Goal: Task Accomplishment & Management: Manage account settings

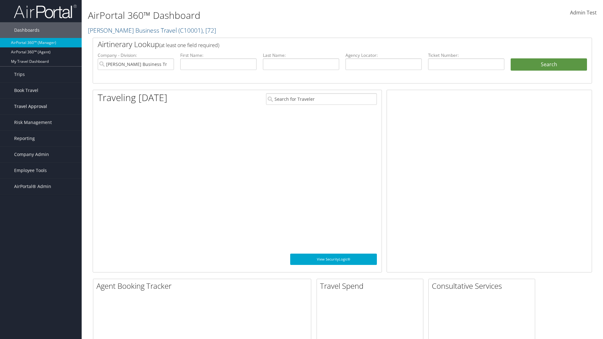
click at [41, 106] on span "Travel Approval" at bounding box center [30, 107] width 33 height 16
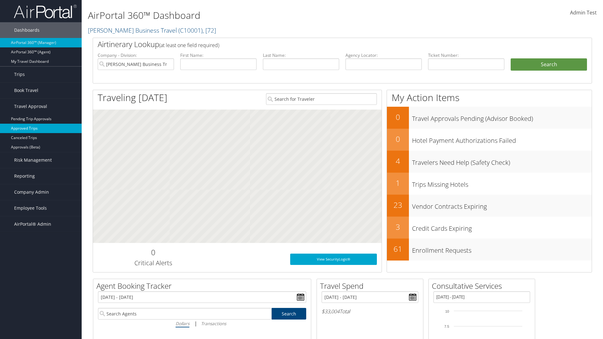
click at [41, 128] on link "Approved Trips" at bounding box center [41, 128] width 82 height 9
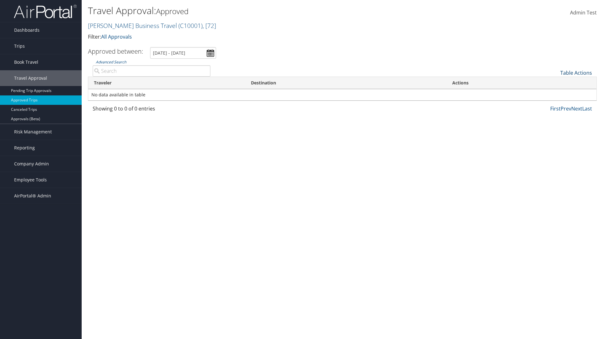
click at [576, 73] on link "Table Actions" at bounding box center [576, 72] width 32 height 7
click at [555, 83] on link "Download Report" at bounding box center [554, 82] width 83 height 11
click at [576, 73] on link "Table Actions" at bounding box center [576, 72] width 32 height 7
click at [555, 93] on link "Column Visibility" at bounding box center [554, 93] width 83 height 11
click at [555, 83] on link "Traveler" at bounding box center [554, 83] width 83 height 11
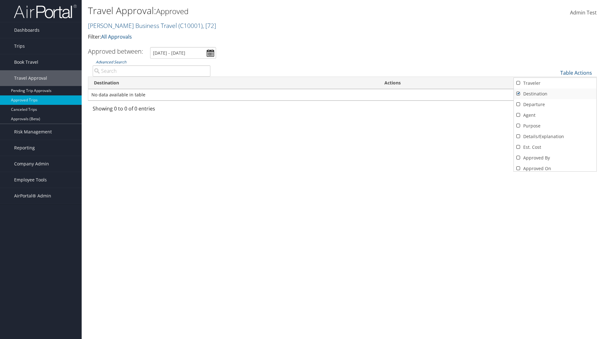
click at [555, 94] on link "Destination" at bounding box center [554, 94] width 83 height 11
click at [555, 105] on link "Departure" at bounding box center [554, 104] width 83 height 11
click at [555, 115] on link "Agent" at bounding box center [554, 115] width 83 height 11
click at [555, 126] on link "Purpose" at bounding box center [554, 126] width 83 height 11
click at [555, 137] on link "Details/Explanation" at bounding box center [554, 136] width 83 height 11
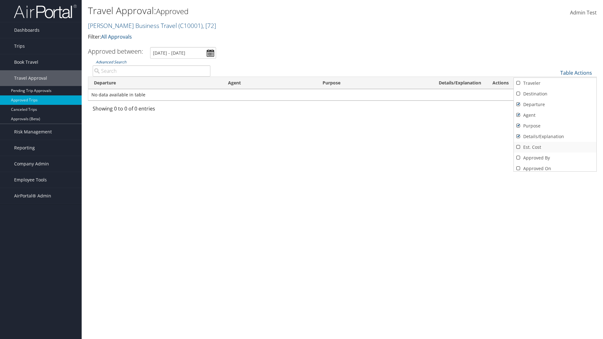
click at [555, 147] on link "Est. Cost" at bounding box center [554, 147] width 83 height 11
click at [555, 158] on link "Approved By" at bounding box center [554, 158] width 83 height 11
click at [555, 166] on link "Approved On" at bounding box center [554, 168] width 83 height 11
click at [301, 169] on div at bounding box center [301, 169] width 603 height 339
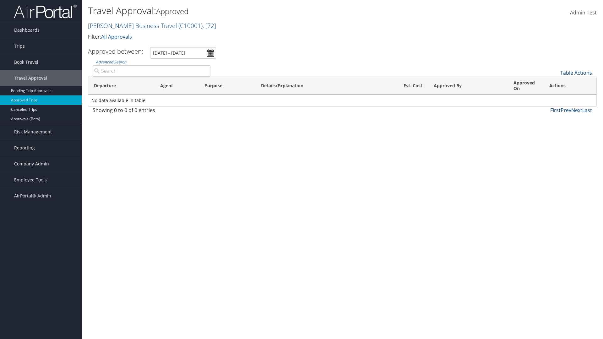
click at [576, 73] on link "Table Actions" at bounding box center [576, 72] width 32 height 7
click at [555, 93] on link "Column Visibility" at bounding box center [554, 93] width 83 height 11
click at [555, 83] on link "Traveler" at bounding box center [554, 83] width 83 height 11
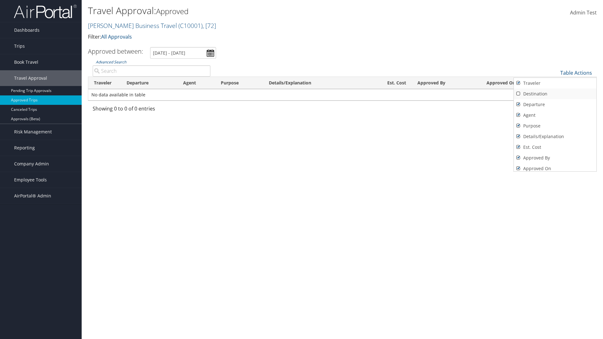
click at [555, 94] on link "Destination" at bounding box center [554, 94] width 83 height 11
click at [555, 105] on link "Departure" at bounding box center [554, 104] width 83 height 11
click at [555, 115] on link "Agent" at bounding box center [554, 115] width 83 height 11
click at [555, 126] on link "Purpose" at bounding box center [554, 126] width 83 height 11
click at [555, 137] on link "Details/Explanation" at bounding box center [554, 136] width 83 height 11
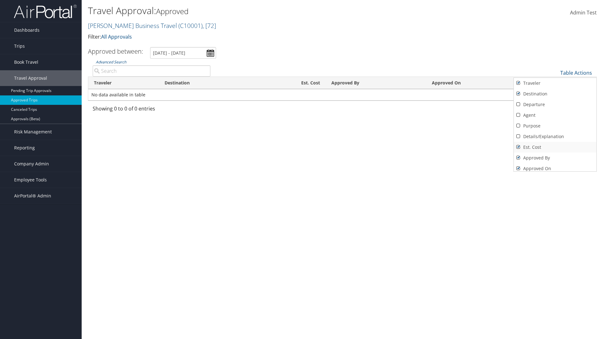
click at [555, 147] on link "Est. Cost" at bounding box center [554, 147] width 83 height 11
click at [555, 158] on link "Approved By" at bounding box center [554, 158] width 83 height 11
click at [555, 166] on link "Approved On" at bounding box center [554, 168] width 83 height 11
click at [301, 169] on div at bounding box center [301, 169] width 603 height 339
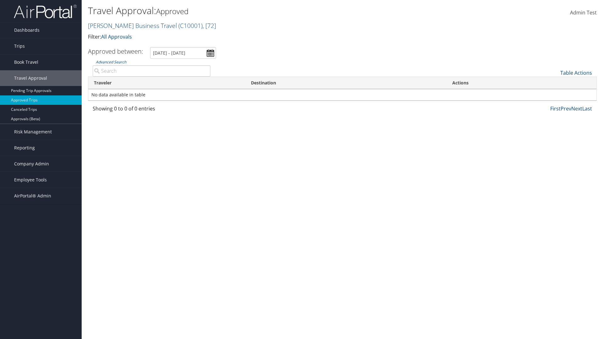
scroll to position [8, 0]
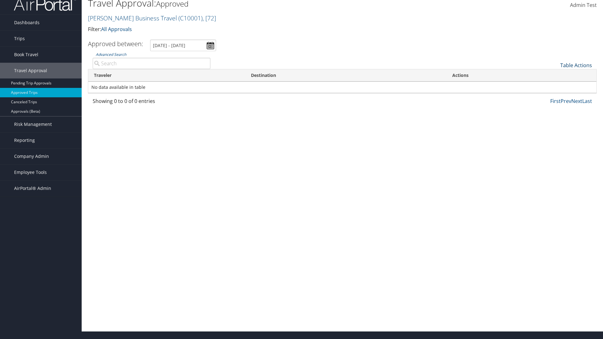
click at [576, 65] on link "Table Actions" at bounding box center [576, 65] width 32 height 7
click at [555, 86] on link "25" at bounding box center [554, 86] width 83 height 11
click at [576, 65] on link "Table Actions" at bounding box center [576, 65] width 32 height 7
click at [555, 96] on link "Page Length" at bounding box center [554, 96] width 83 height 11
click at [555, 97] on link "50" at bounding box center [554, 97] width 83 height 11
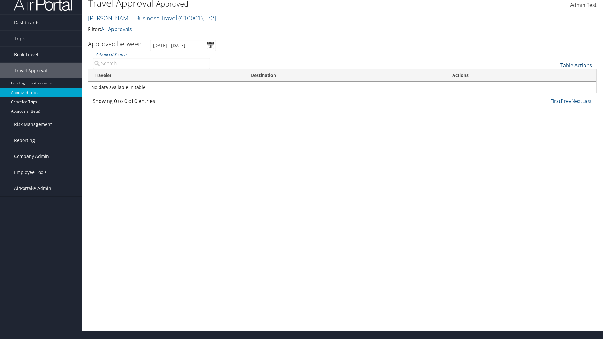
click at [576, 65] on link "Table Actions" at bounding box center [576, 65] width 32 height 7
click at [555, 108] on link "100" at bounding box center [554, 107] width 83 height 11
